Goal: Information Seeking & Learning: Learn about a topic

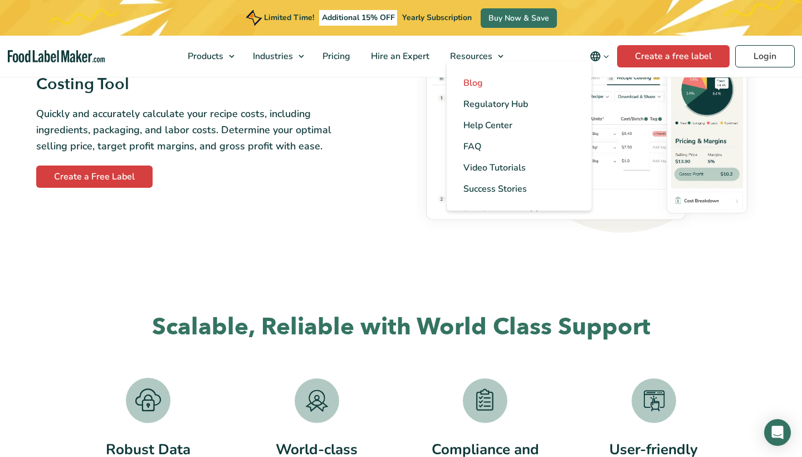
scroll to position [1957, 0]
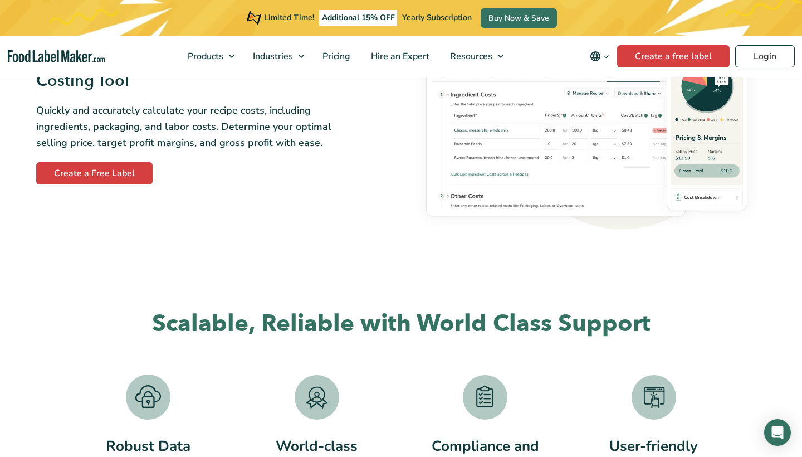
click at [546, 253] on div "Food Label Maker helps you easily analyze recipes and create regulatory complia…" at bounding box center [401, 334] width 802 height 4430
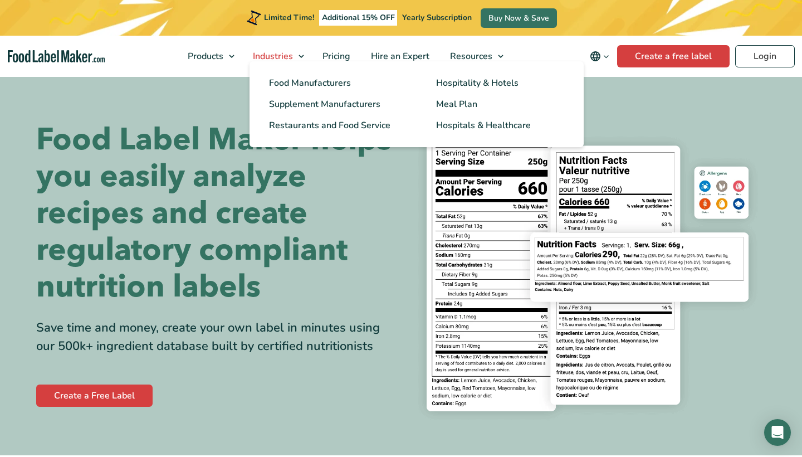
scroll to position [0, 0]
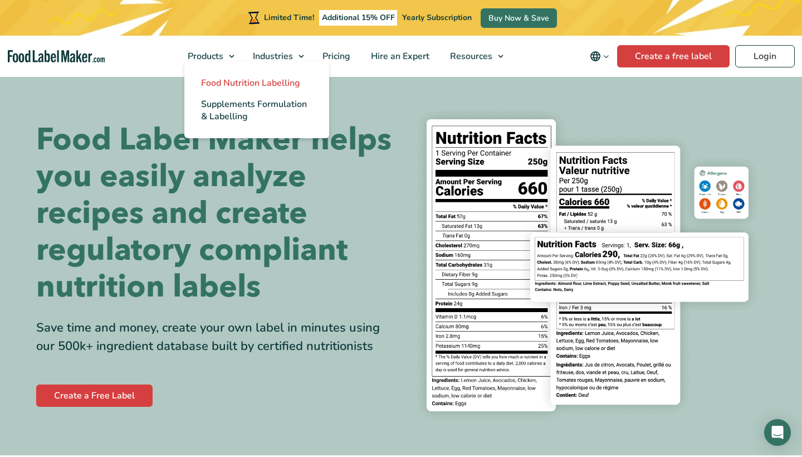
click at [226, 78] on span "Food Nutrition Labelling" at bounding box center [250, 83] width 99 height 12
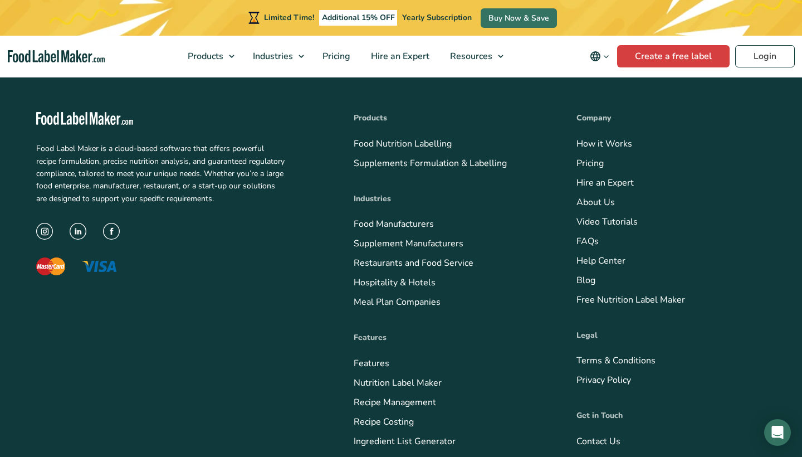
scroll to position [3803, 0]
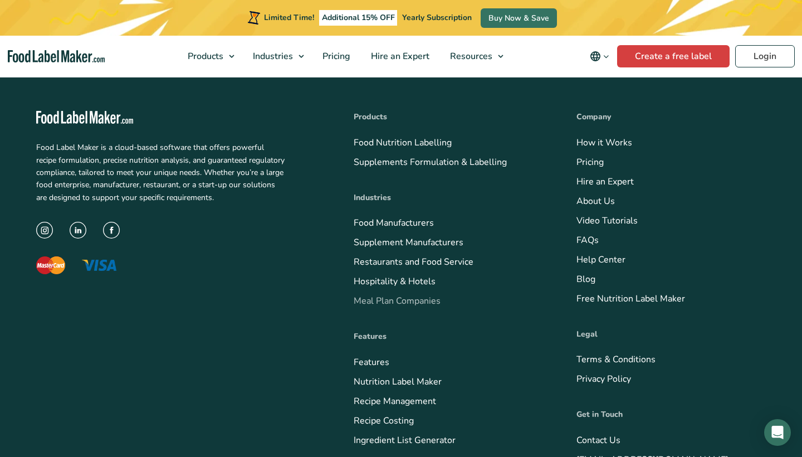
click at [391, 295] on link "Meal Plan Companies" at bounding box center [397, 301] width 87 height 12
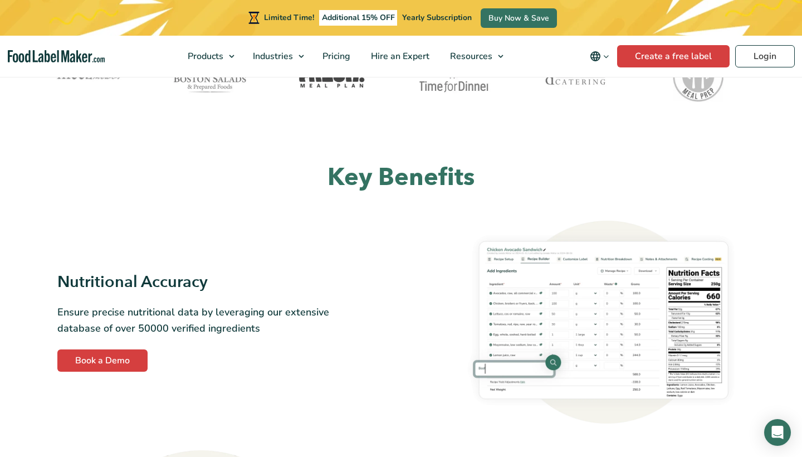
scroll to position [547, 0]
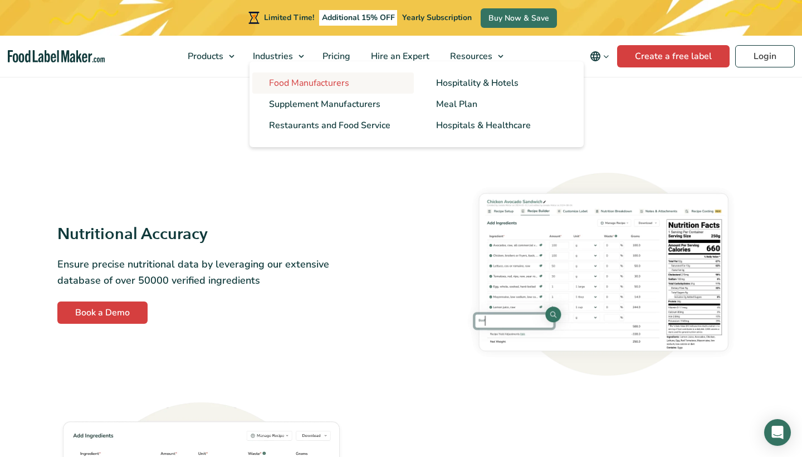
click at [295, 80] on span "Food Manufacturers" at bounding box center [309, 83] width 80 height 12
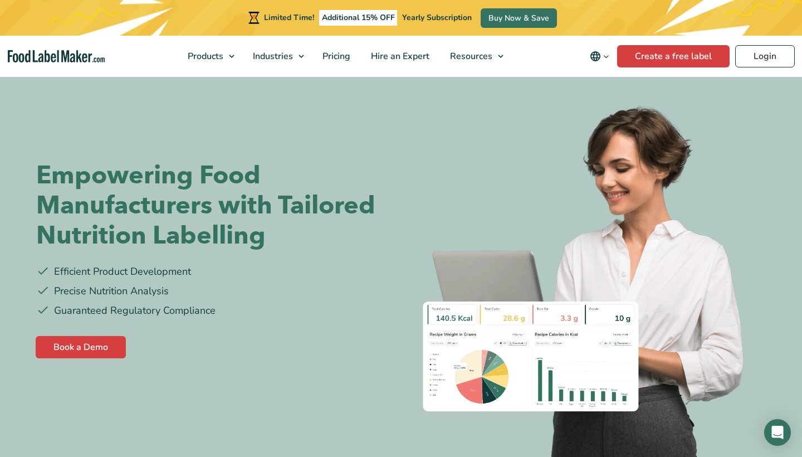
scroll to position [9, 0]
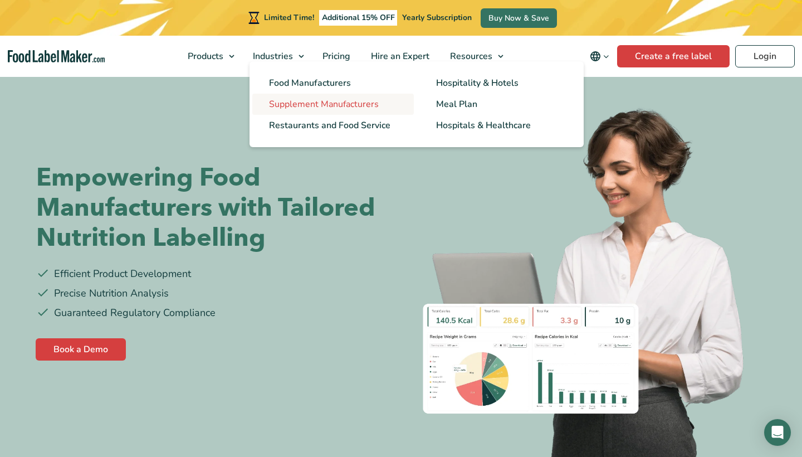
click at [297, 102] on span "Supplement Manufacturers" at bounding box center [324, 104] width 110 height 12
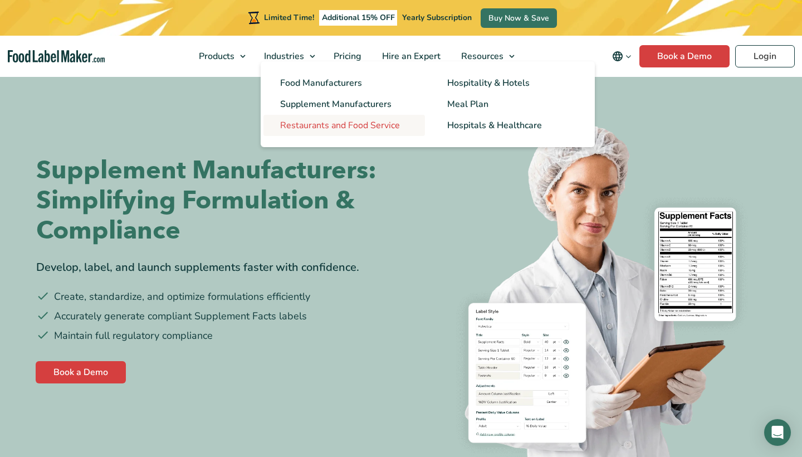
click at [302, 120] on span "Restaurants and Food Service" at bounding box center [340, 125] width 120 height 12
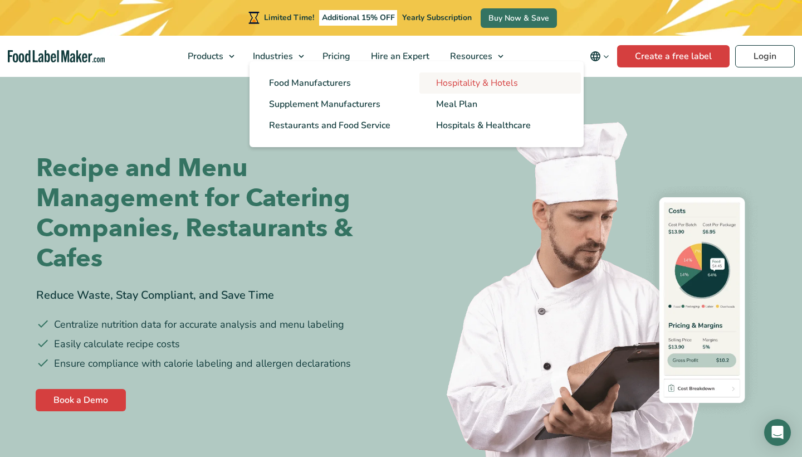
click at [463, 84] on span "Hospitality & Hotels" at bounding box center [477, 83] width 82 height 12
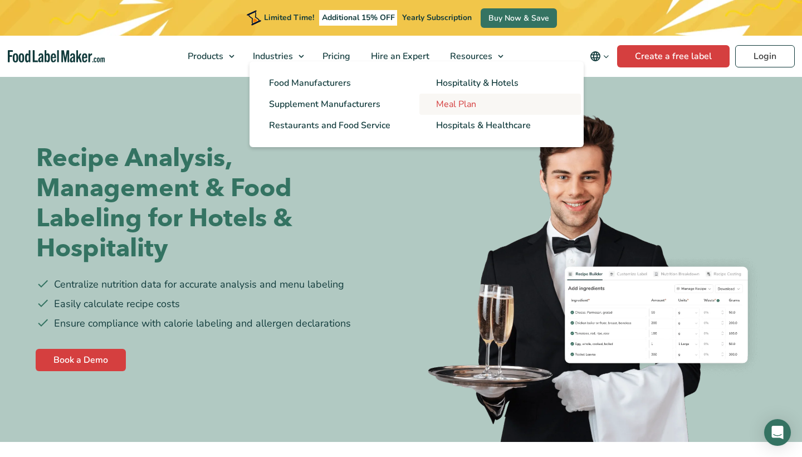
click at [466, 102] on span "Meal Plan" at bounding box center [456, 104] width 40 height 12
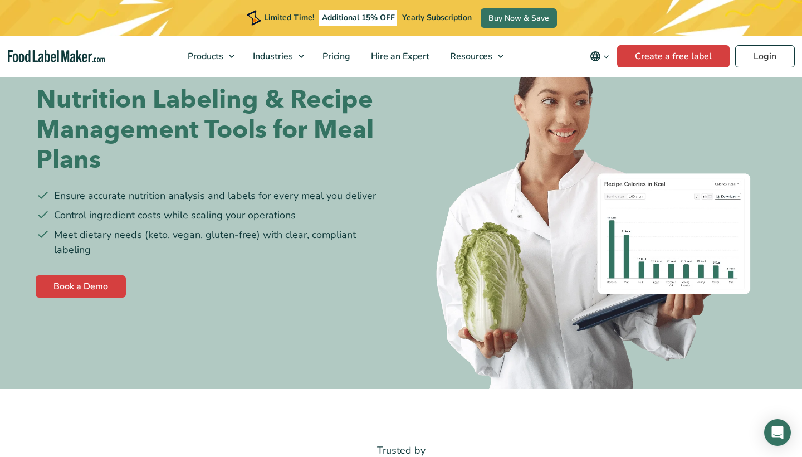
scroll to position [72, 0]
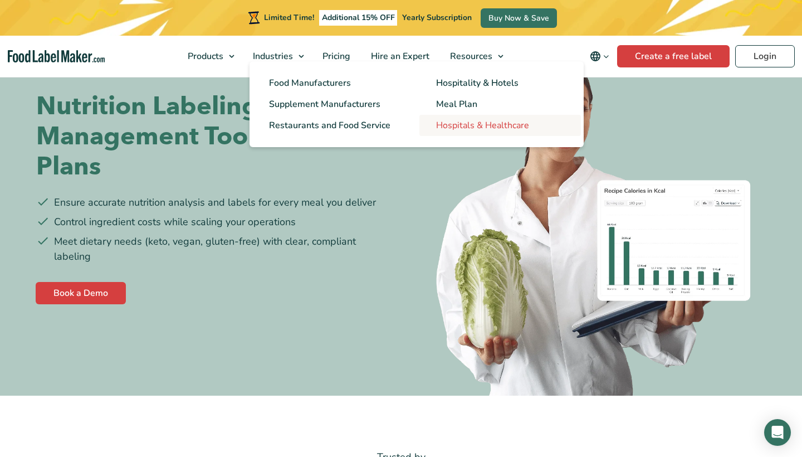
click at [451, 122] on span "Hospitals & Healthcare" at bounding box center [482, 125] width 93 height 12
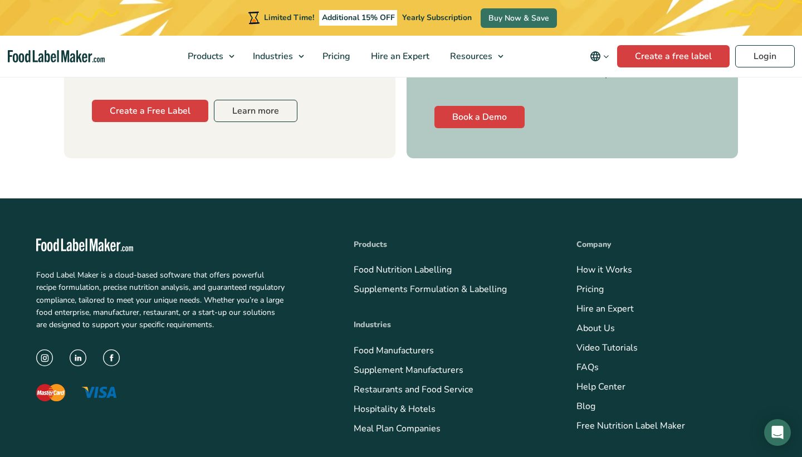
scroll to position [3876, 0]
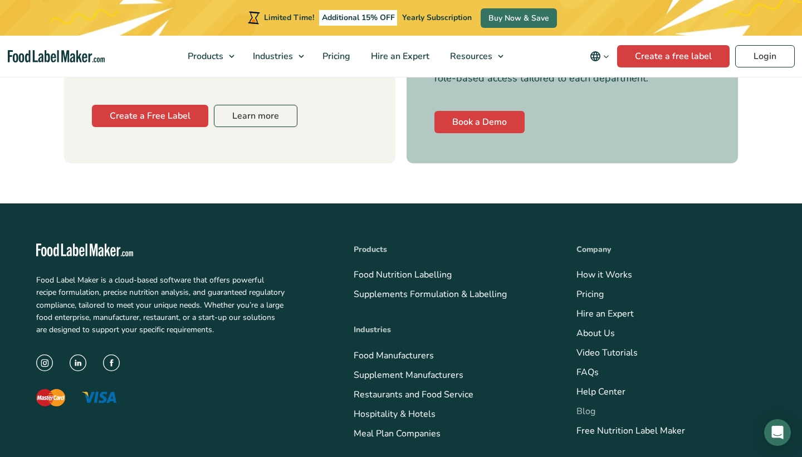
click at [584, 405] on link "Blog" at bounding box center [585, 411] width 19 height 12
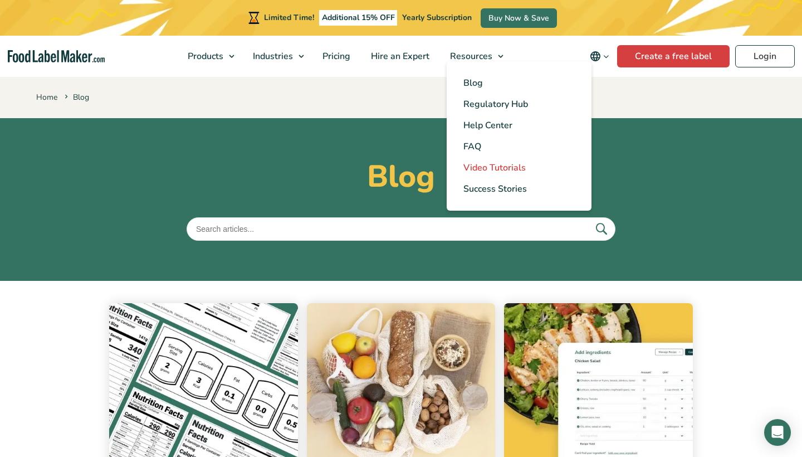
click at [485, 163] on span "Video Tutorials" at bounding box center [494, 167] width 62 height 12
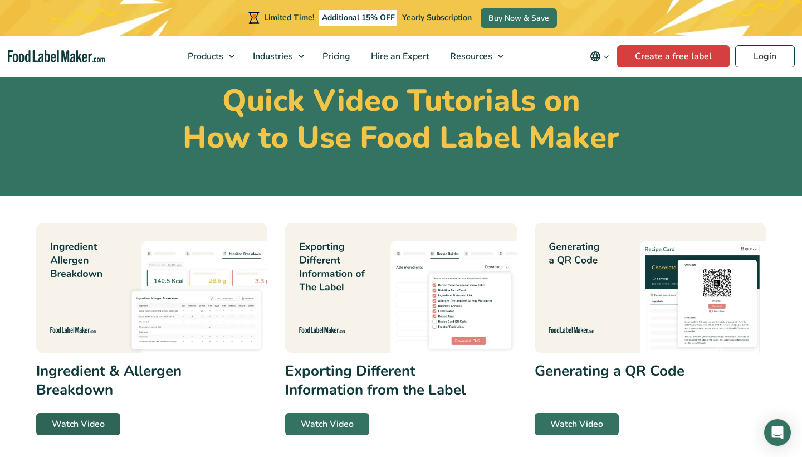
click at [58, 417] on link "Watch Video" at bounding box center [78, 424] width 84 height 22
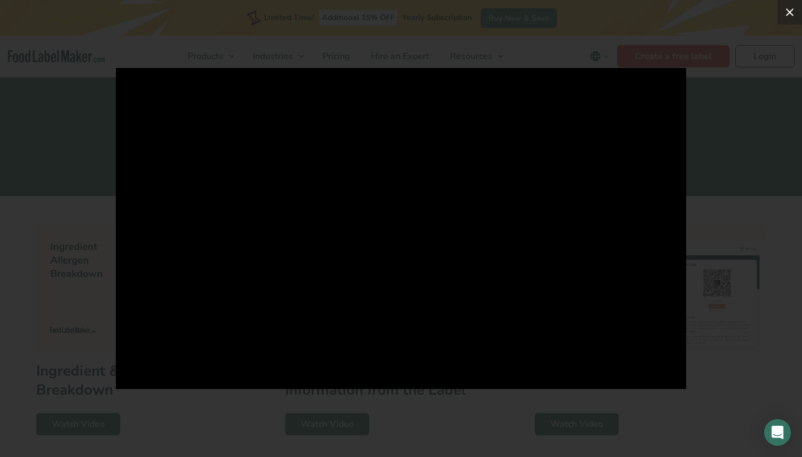
click at [790, 14] on icon at bounding box center [789, 12] width 13 height 13
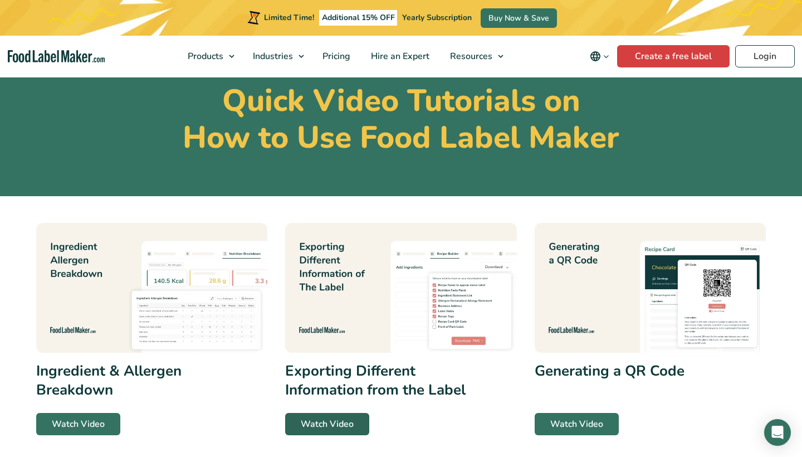
click at [308, 420] on link "Watch Video" at bounding box center [327, 424] width 84 height 22
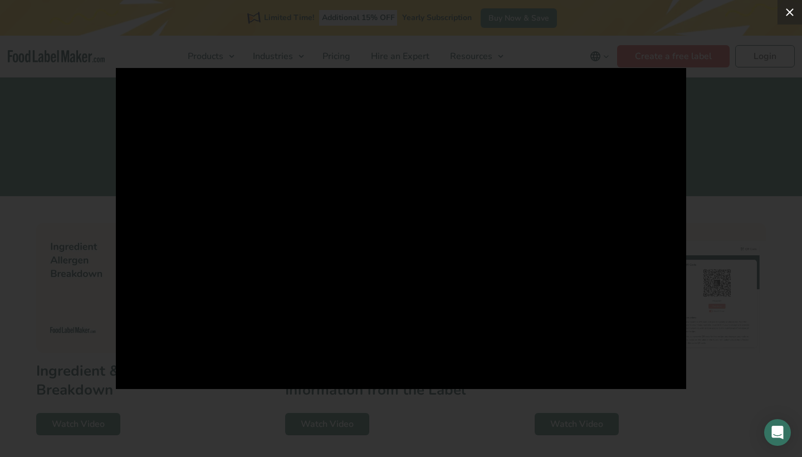
click at [789, 12] on icon at bounding box center [790, 12] width 8 height 8
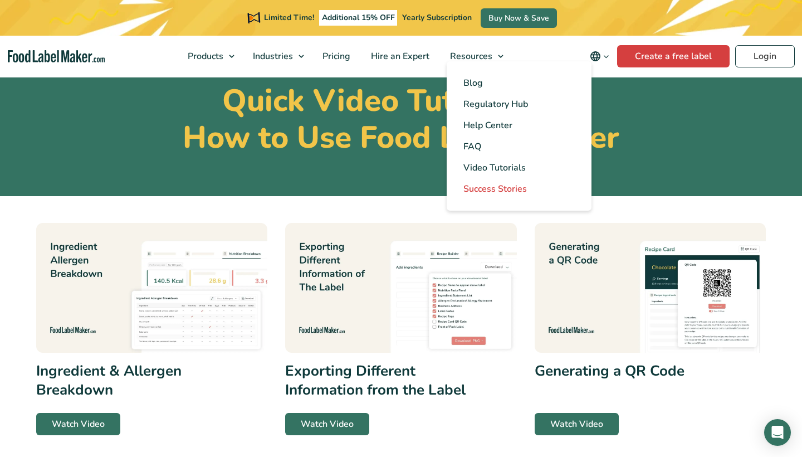
click at [494, 185] on span "Success Stories" at bounding box center [494, 189] width 63 height 12
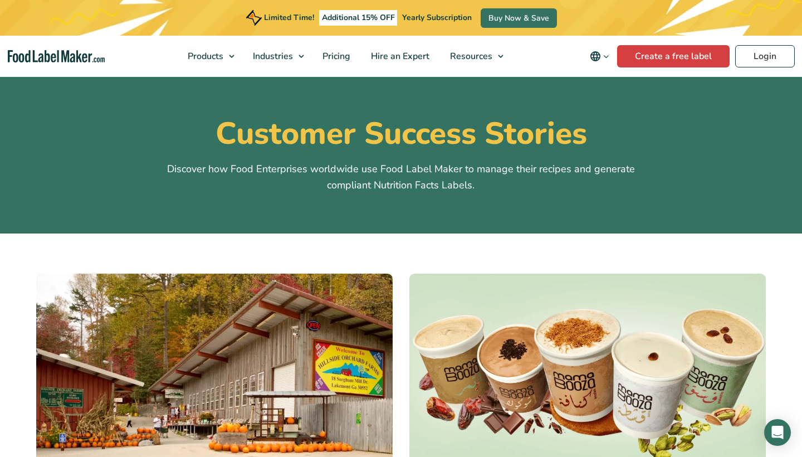
click at [550, 386] on img at bounding box center [587, 370] width 356 height 195
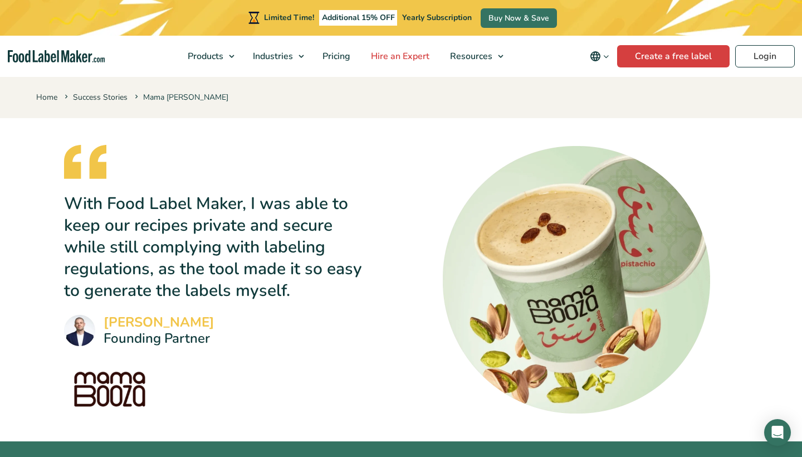
click at [420, 51] on span "Hire an Expert" at bounding box center [399, 56] width 63 height 12
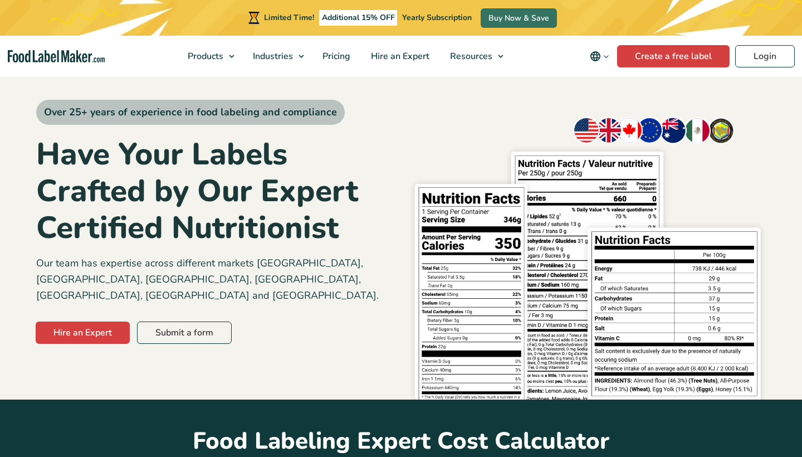
scroll to position [26, 0]
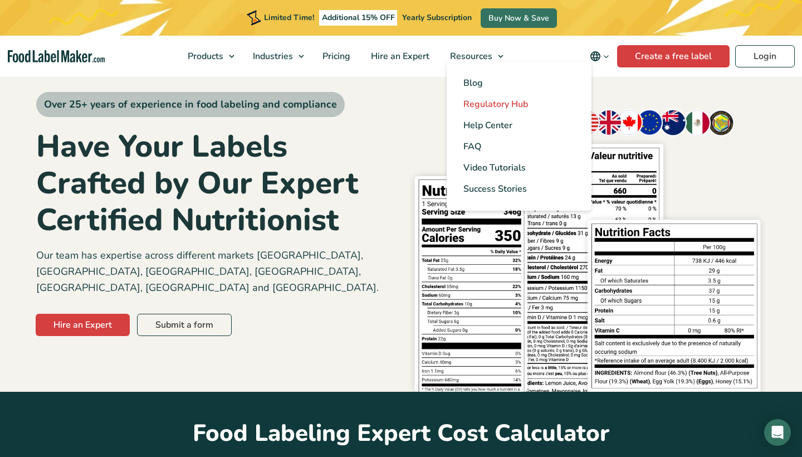
click at [490, 99] on span "Regulatory Hub" at bounding box center [495, 104] width 65 height 12
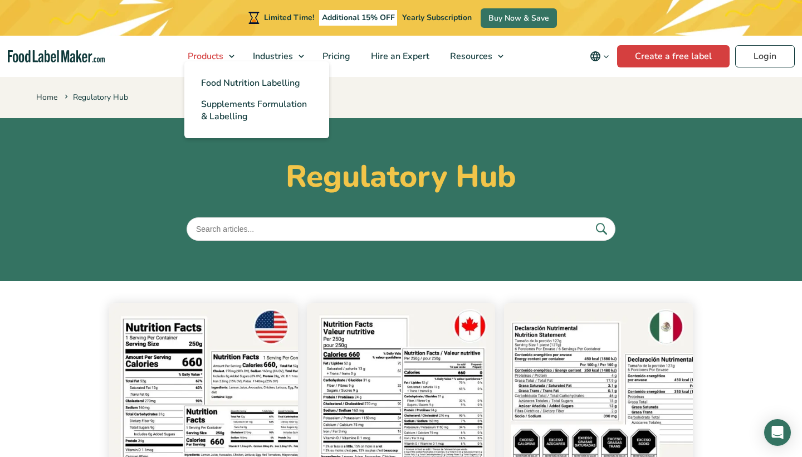
click at [233, 53] on link "Products" at bounding box center [209, 56] width 62 height 41
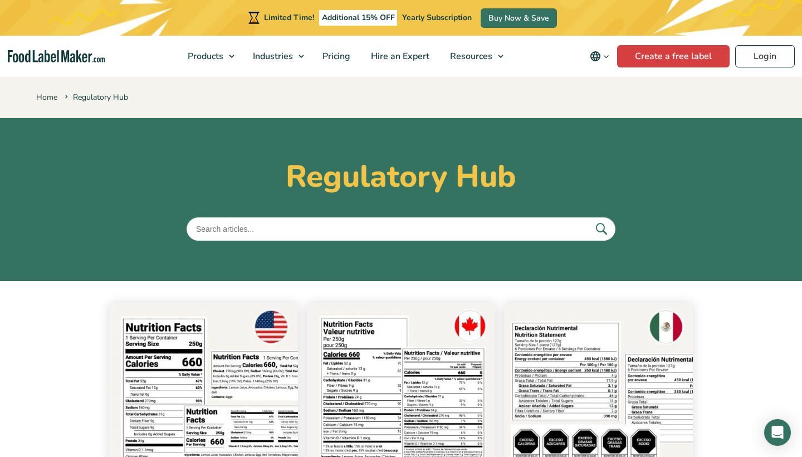
click at [77, 57] on img "Food Label Maker homepage" at bounding box center [56, 56] width 97 height 13
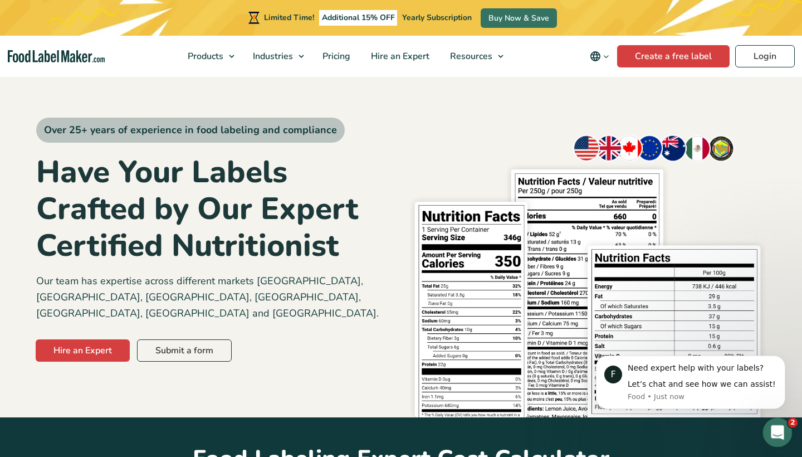
click at [770, 429] on icon "Open Intercom Messenger" at bounding box center [776, 431] width 18 height 18
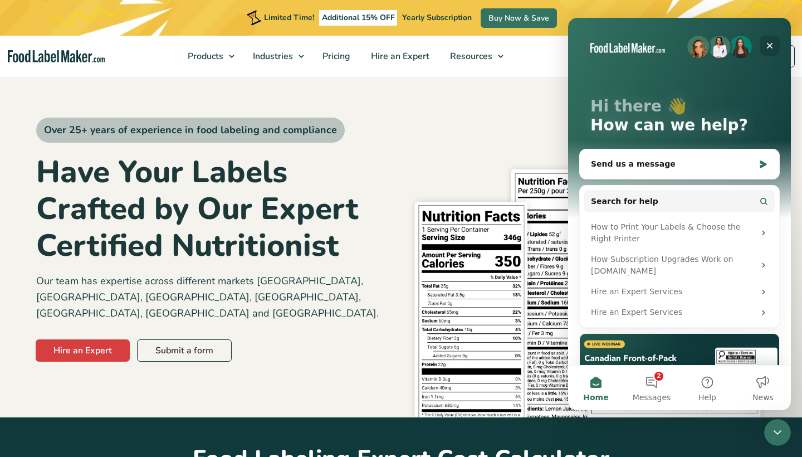
click at [766, 48] on icon "Close" at bounding box center [769, 45] width 9 height 9
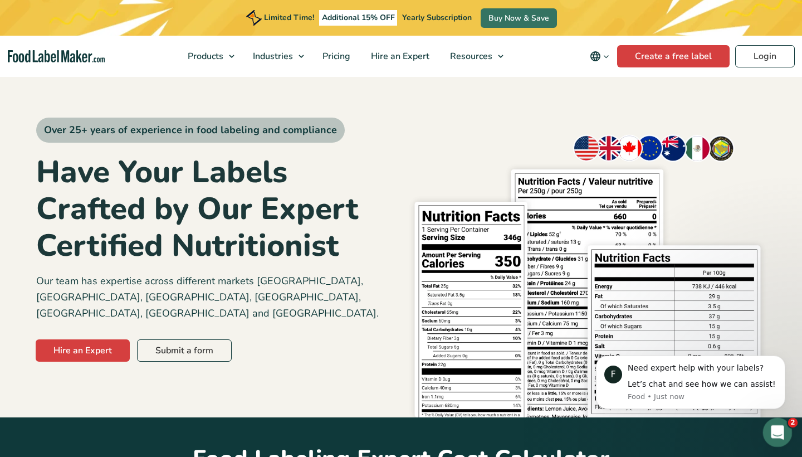
click at [772, 430] on icon "Open Intercom Messenger" at bounding box center [776, 431] width 18 height 18
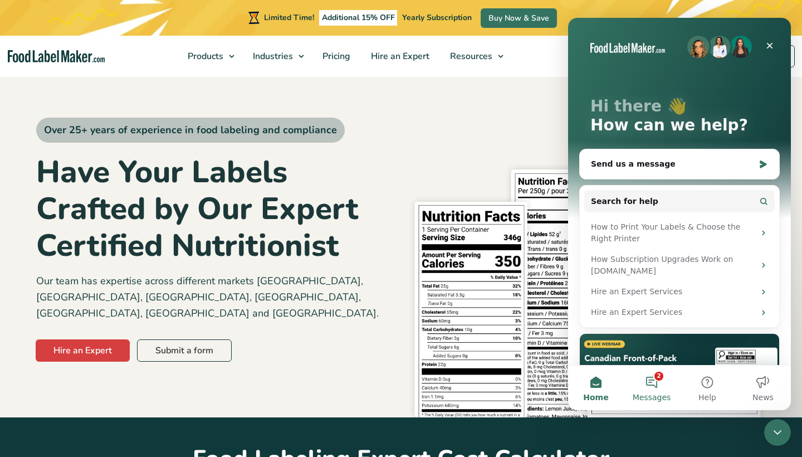
click at [640, 385] on button "2 Messages" at bounding box center [652, 387] width 56 height 45
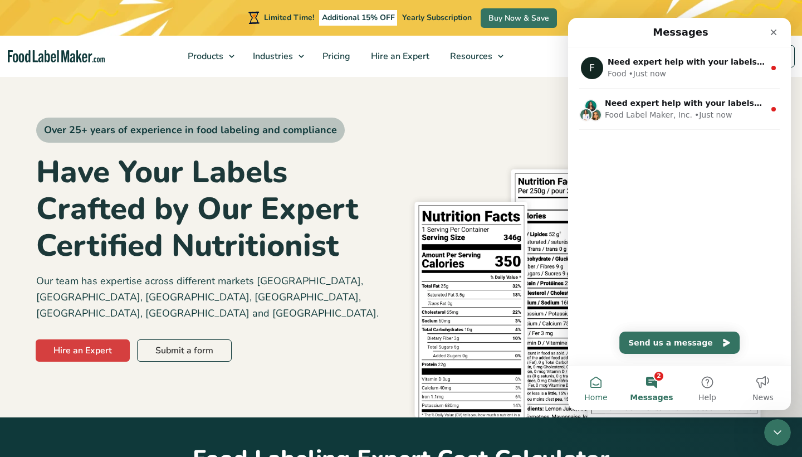
click at [604, 388] on button "Home" at bounding box center [596, 387] width 56 height 45
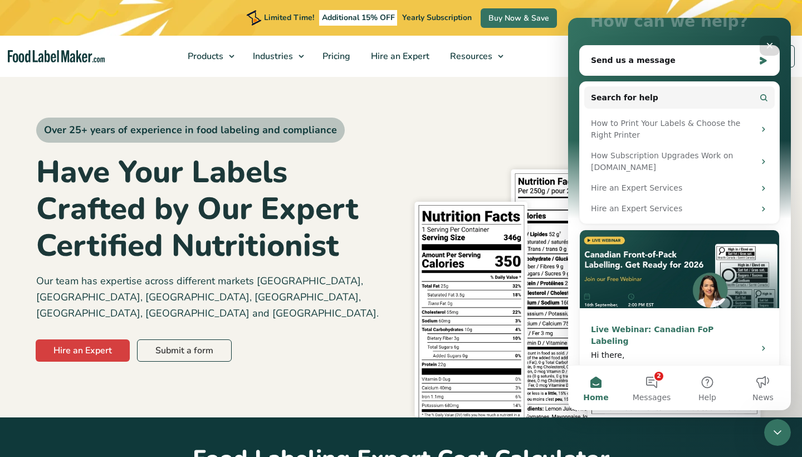
scroll to position [103, 0]
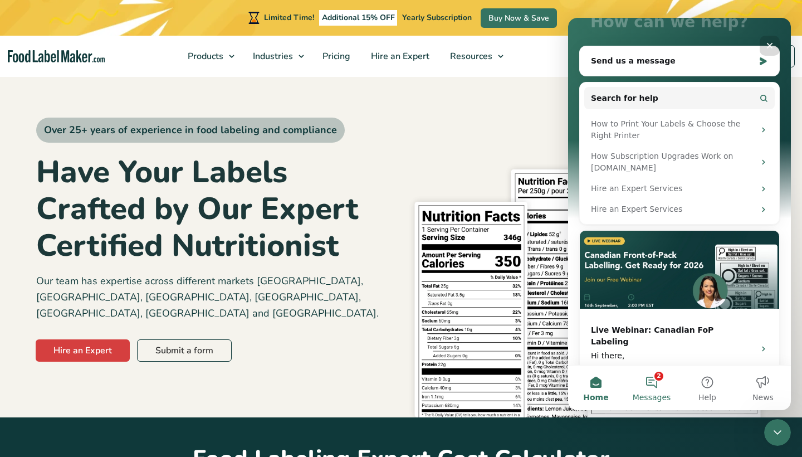
click at [654, 379] on button "2 Messages" at bounding box center [652, 387] width 56 height 45
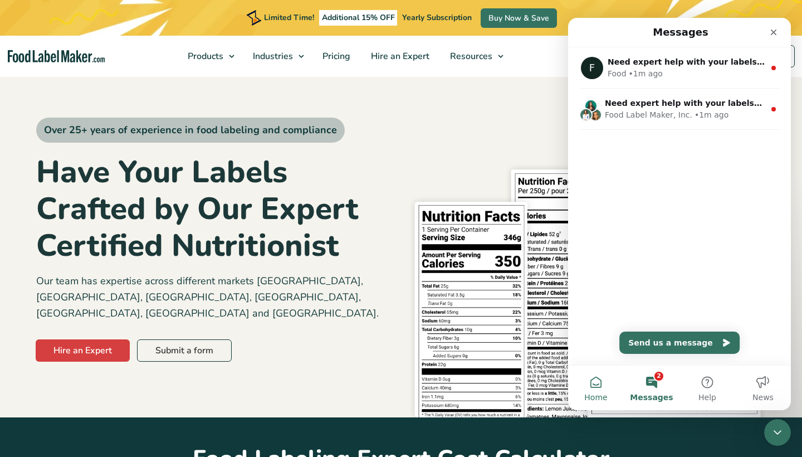
click at [596, 388] on button "Home" at bounding box center [596, 387] width 56 height 45
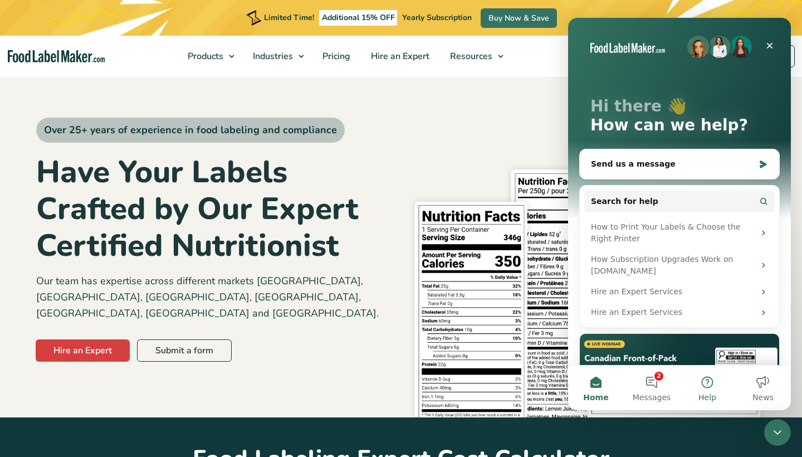
click at [722, 395] on button "Help" at bounding box center [707, 387] width 56 height 45
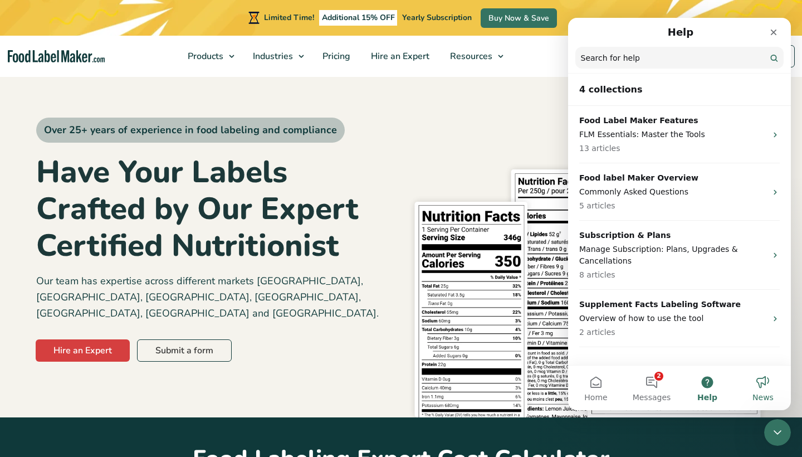
click at [775, 392] on button "News" at bounding box center [763, 387] width 56 height 45
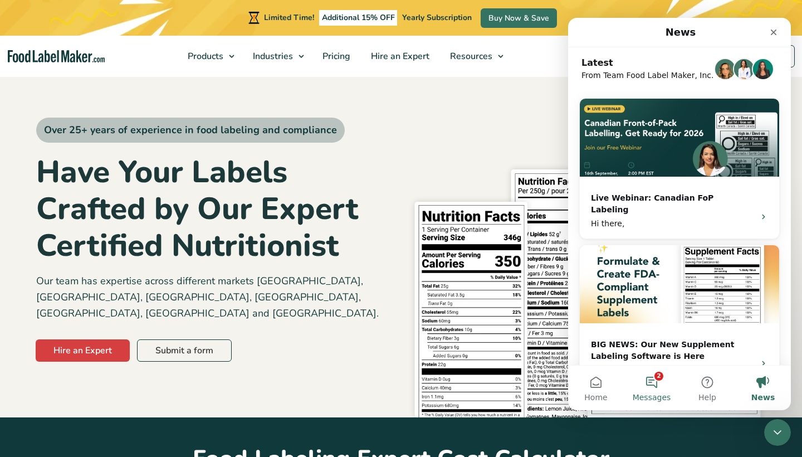
click at [649, 373] on button "2 Messages" at bounding box center [652, 387] width 56 height 45
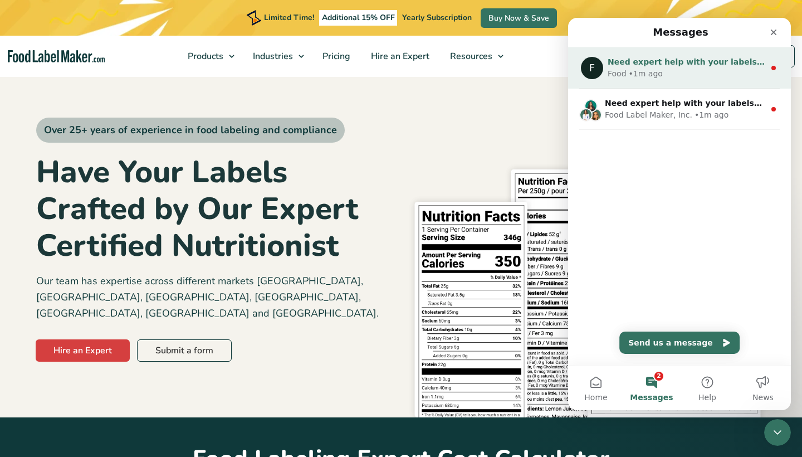
click at [678, 62] on span "Need expert help with your labels? Let’s chat and see how we can assist!" at bounding box center [768, 61] width 323 height 9
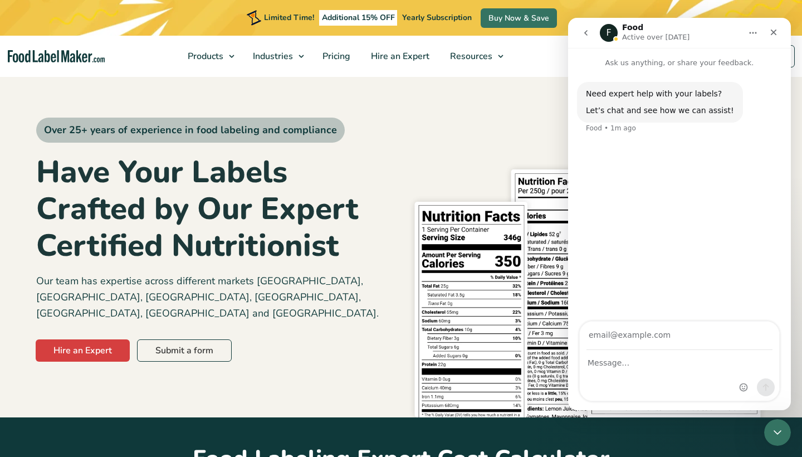
click at [592, 28] on button "go back" at bounding box center [585, 32] width 21 height 21
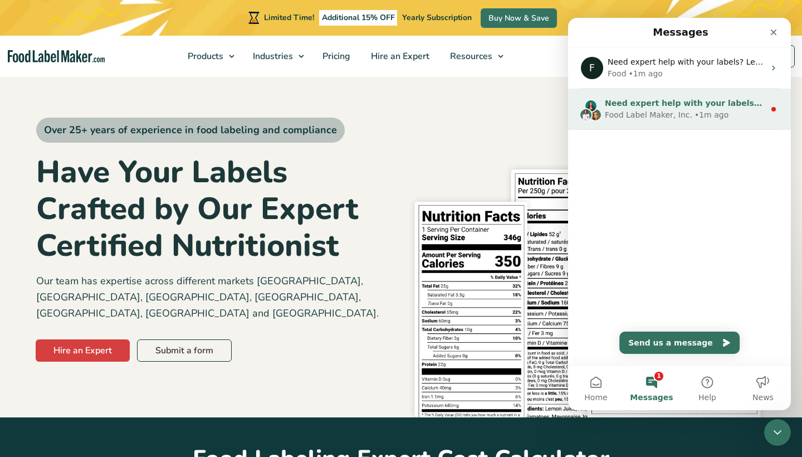
click at [660, 114] on div "Food Label Maker, Inc." at bounding box center [648, 115] width 87 height 12
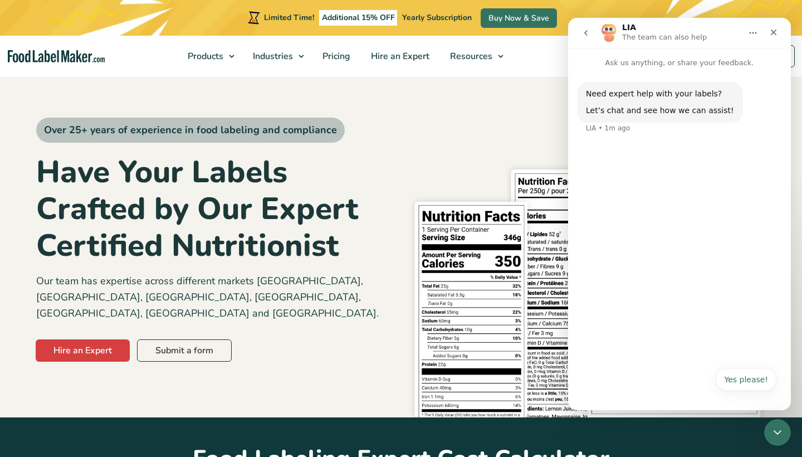
click at [584, 32] on icon "go back" at bounding box center [585, 32] width 9 height 9
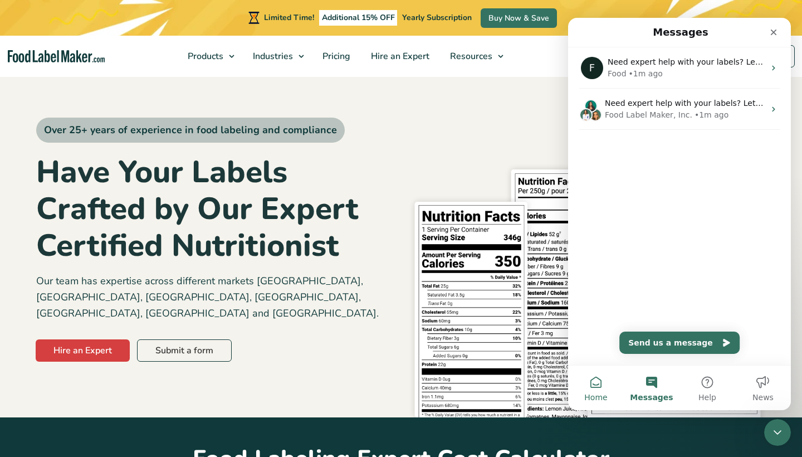
click at [592, 398] on span "Home" at bounding box center [595, 397] width 23 height 8
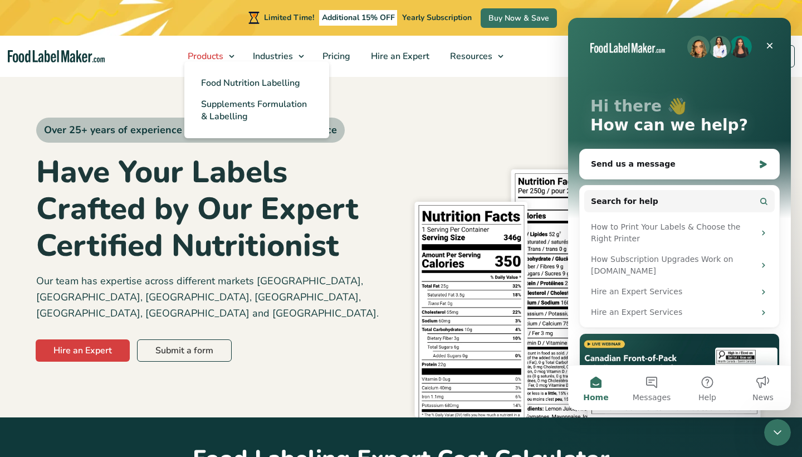
click at [221, 53] on span "Products" at bounding box center [204, 56] width 40 height 12
click at [216, 89] on span "Food Nutrition Labelling" at bounding box center [250, 83] width 99 height 12
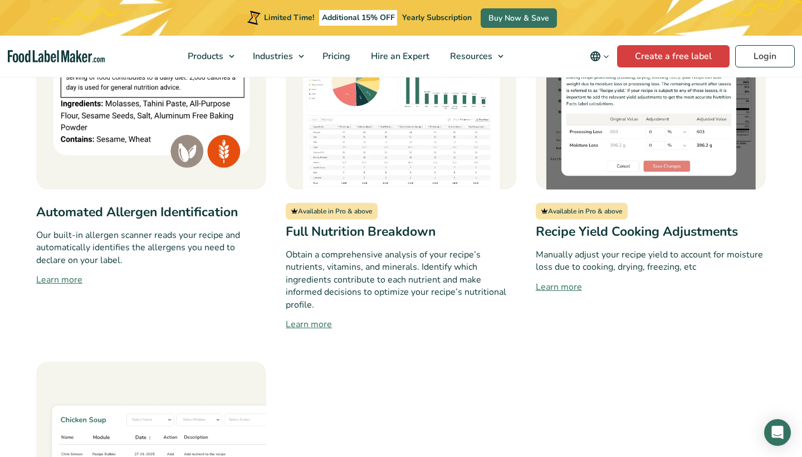
scroll to position [1115, 0]
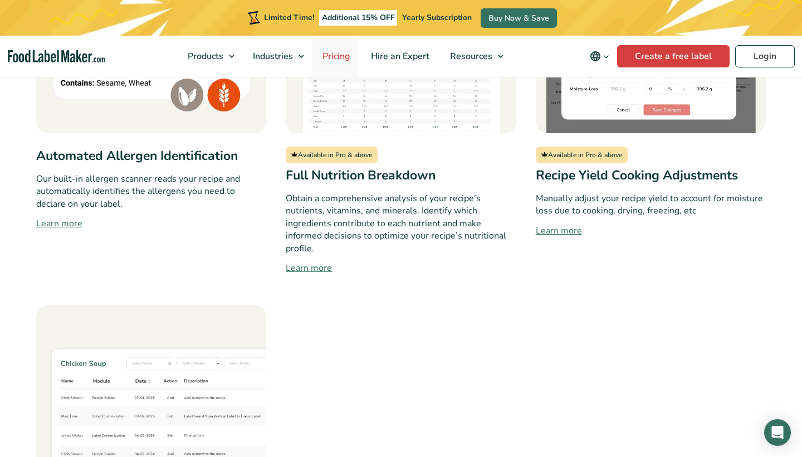
click at [329, 55] on span "Pricing" at bounding box center [335, 56] width 32 height 12
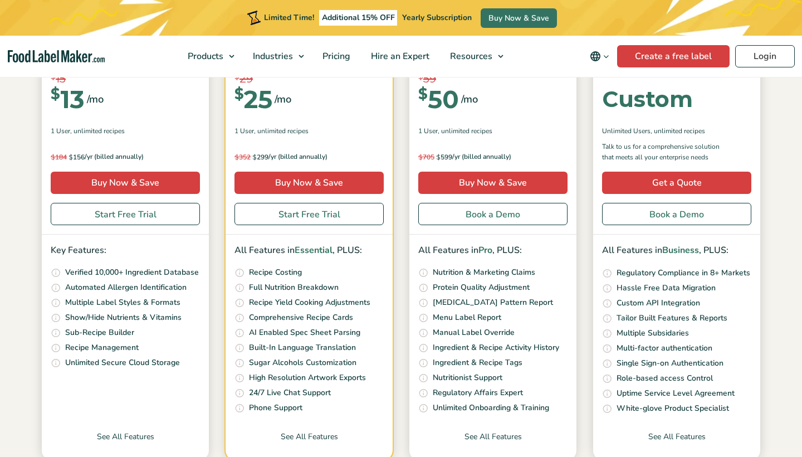
scroll to position [237, 0]
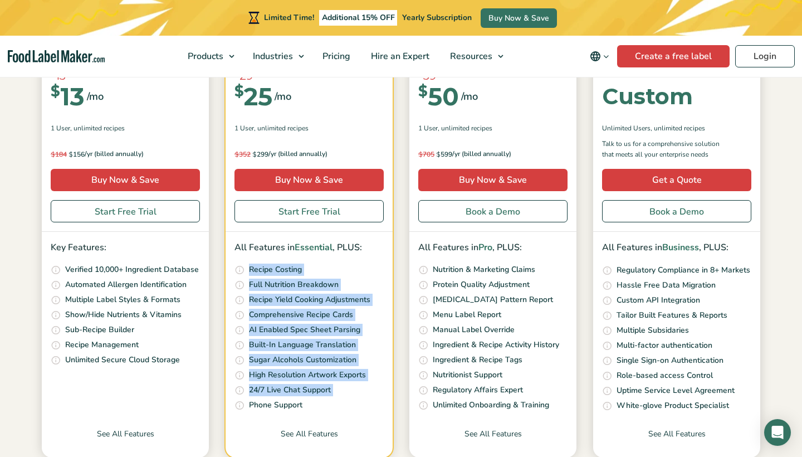
drag, startPoint x: 306, startPoint y: 397, endPoint x: 257, endPoint y: 259, distance: 146.0
click at [257, 259] on div "All Features in Essential , PLUS: Quickly and accurately calculate your recipe …" at bounding box center [309, 326] width 167 height 189
click at [361, 134] on div "Pro Advanced features for understanding & optimizing recipes $ 29 $ 25 /mo $ 49…" at bounding box center [309, 115] width 167 height 232
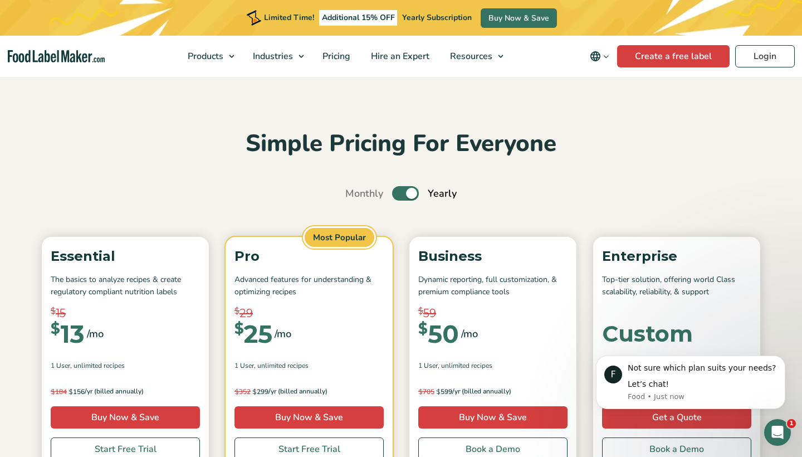
scroll to position [0, 0]
click at [671, 131] on h2 "Simple Pricing For Everyone" at bounding box center [400, 144] width 729 height 31
